Goal: Find specific page/section: Find specific page/section

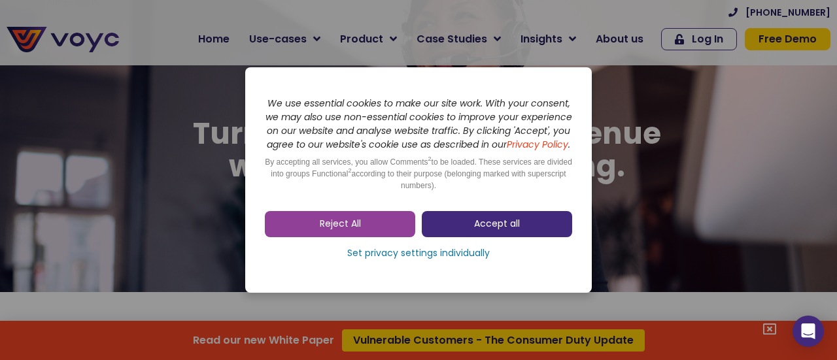
click at [463, 235] on link "Accept all" at bounding box center [497, 224] width 150 height 26
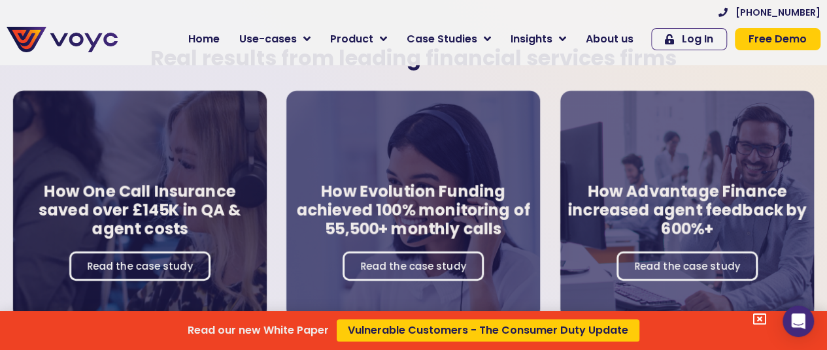
click at [766, 320] on icon at bounding box center [759, 319] width 13 height 13
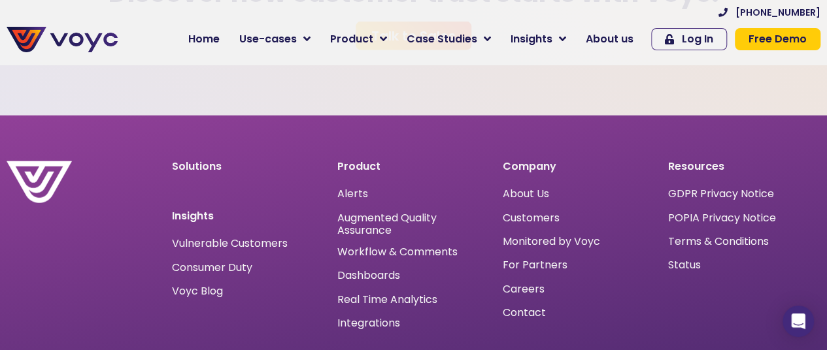
scroll to position [3942, 0]
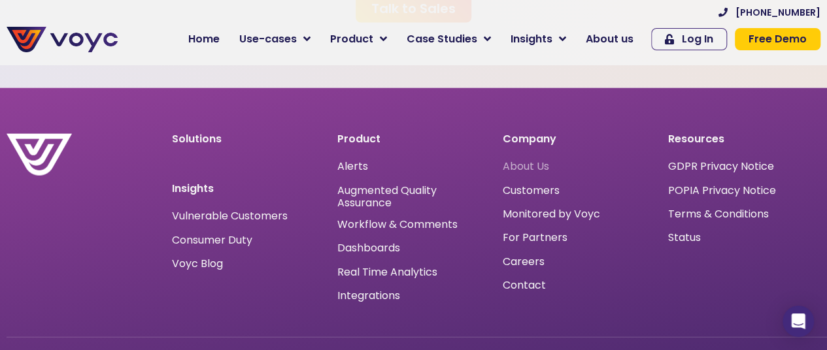
click at [539, 167] on span "About Us" at bounding box center [526, 167] width 46 height 0
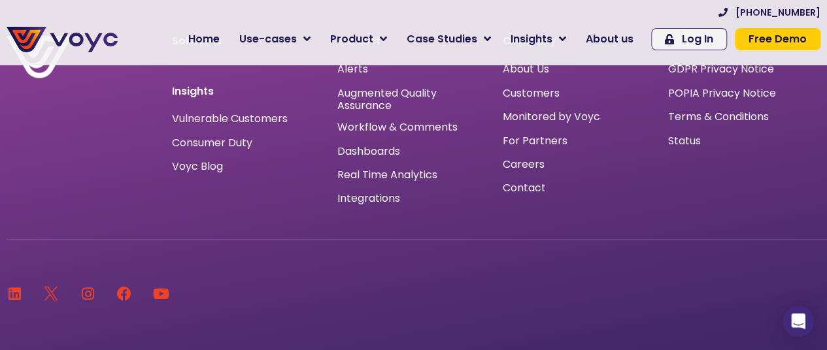
scroll to position [8577, 0]
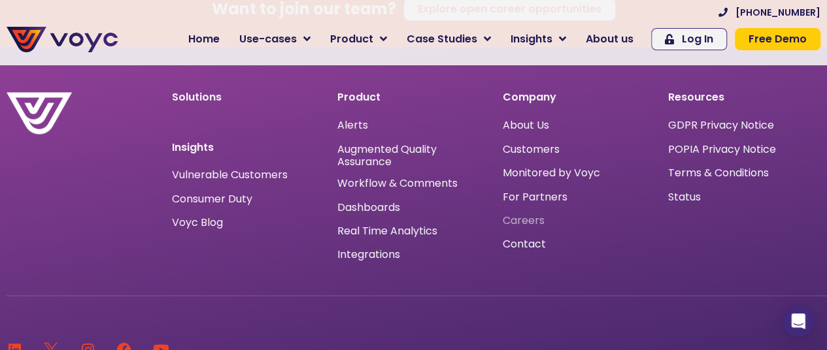
click at [532, 220] on span "Careers" at bounding box center [524, 220] width 42 height 0
